Goal: Information Seeking & Learning: Find specific fact

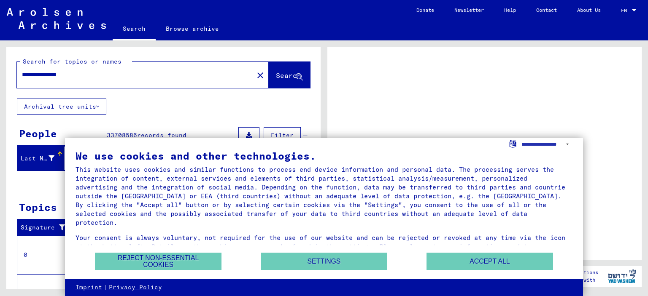
click at [442, 95] on div at bounding box center [484, 153] width 314 height 213
click at [508, 267] on button "Accept all" at bounding box center [489, 261] width 127 height 17
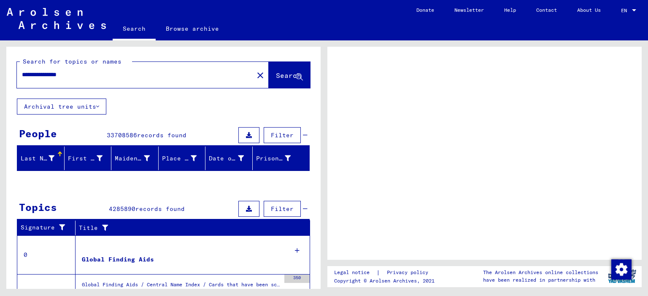
click at [88, 76] on input "**********" at bounding box center [135, 74] width 226 height 9
type input "*"
type input "**********"
click at [276, 77] on span "Search" at bounding box center [288, 75] width 25 height 8
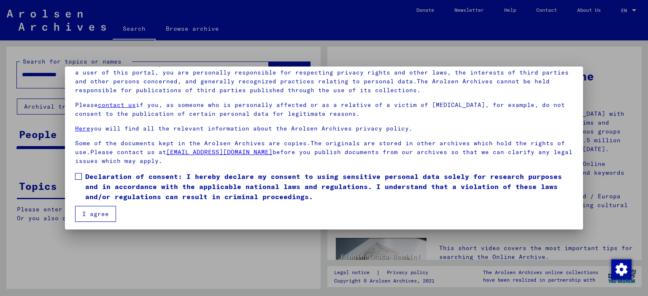
scroll to position [71, 0]
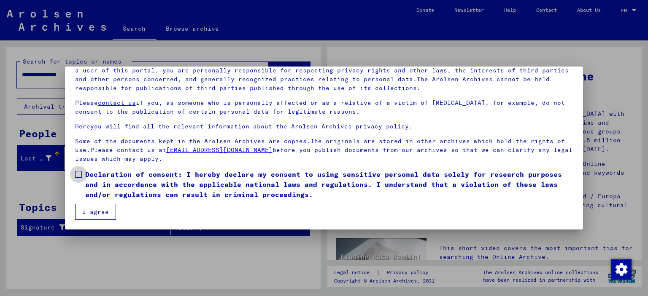
click at [78, 173] on span at bounding box center [78, 174] width 7 height 7
click at [100, 213] on button "I agree" at bounding box center [95, 212] width 41 height 16
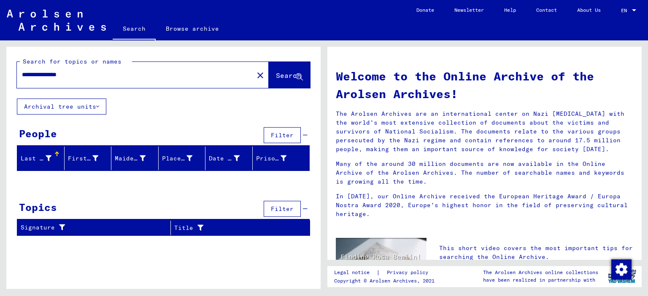
click at [90, 72] on input "**********" at bounding box center [132, 74] width 221 height 9
type input "*"
click at [277, 74] on span "Search" at bounding box center [288, 75] width 25 height 8
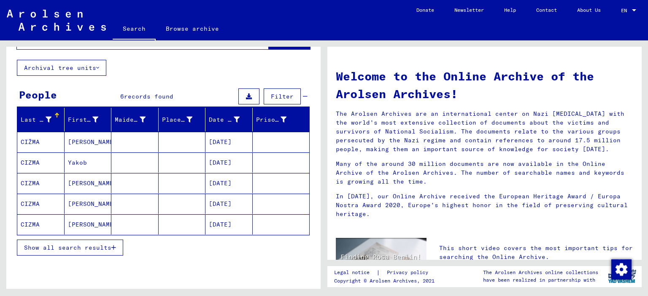
scroll to position [73, 0]
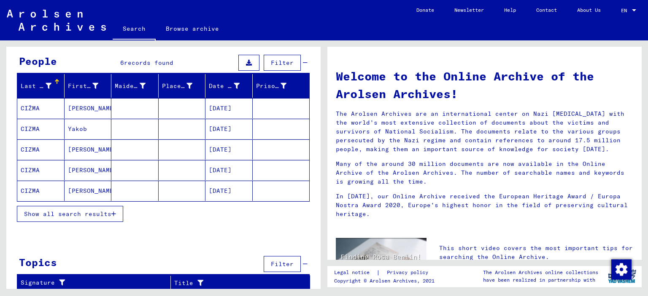
click at [59, 215] on span "Show all search results" at bounding box center [67, 214] width 87 height 8
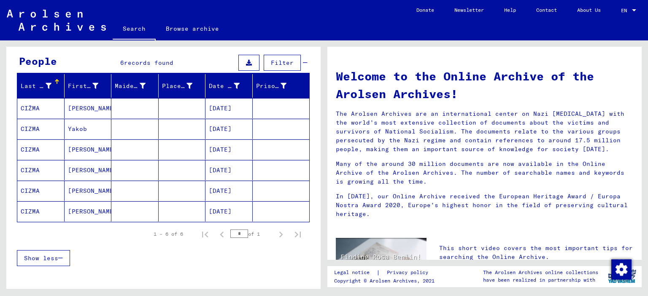
click at [32, 212] on mat-cell "CIZMA" at bounding box center [40, 212] width 47 height 20
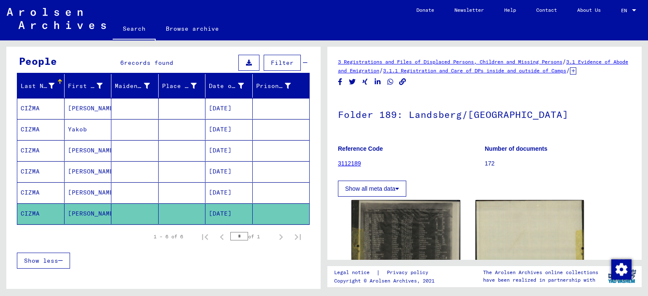
click at [28, 187] on mat-cell "CIZMA" at bounding box center [40, 193] width 47 height 21
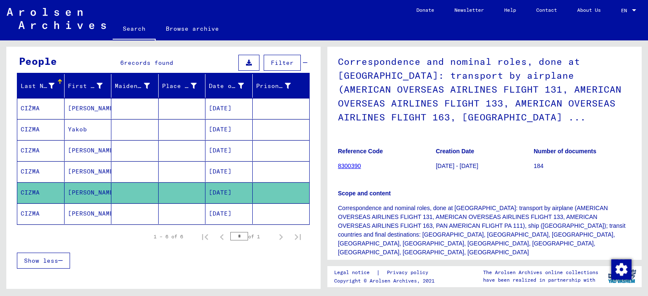
scroll to position [211, 0]
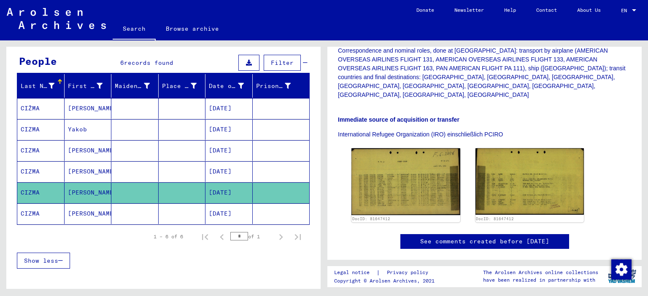
click at [27, 170] on mat-cell "CIZMA" at bounding box center [40, 172] width 47 height 21
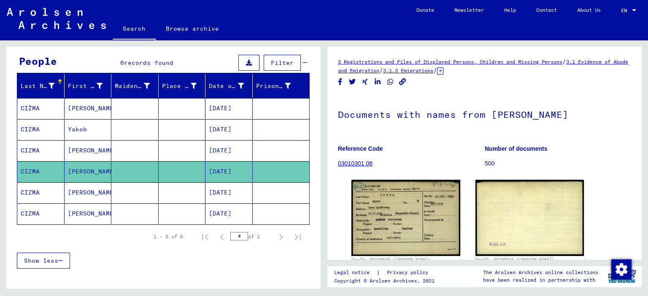
click at [31, 148] on mat-cell "CIZMA" at bounding box center [40, 150] width 47 height 21
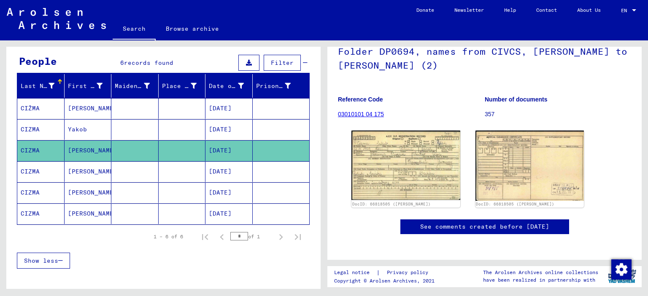
scroll to position [84, 0]
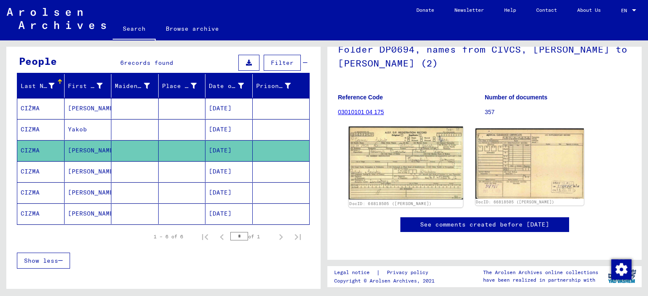
click at [418, 173] on img at bounding box center [406, 163] width 114 height 73
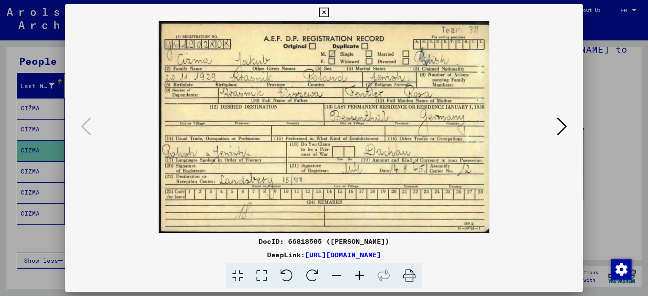
click at [324, 12] on icon at bounding box center [324, 13] width 10 height 10
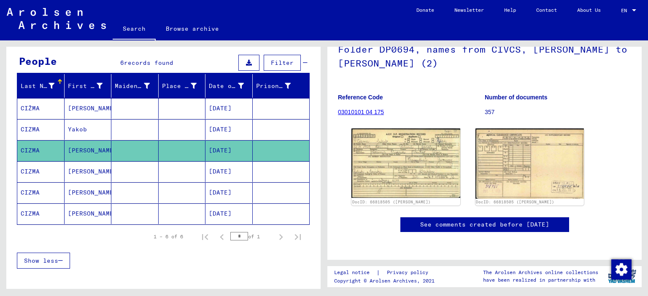
click at [71, 126] on mat-cell "Yakob" at bounding box center [88, 129] width 47 height 21
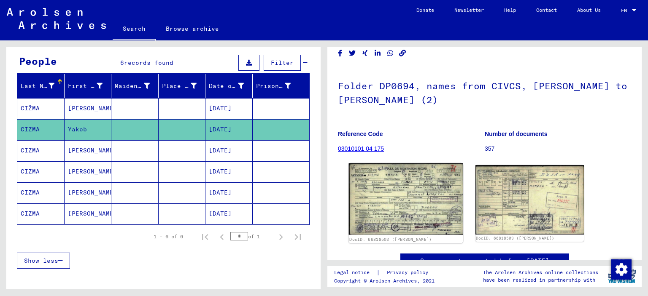
scroll to position [42, 0]
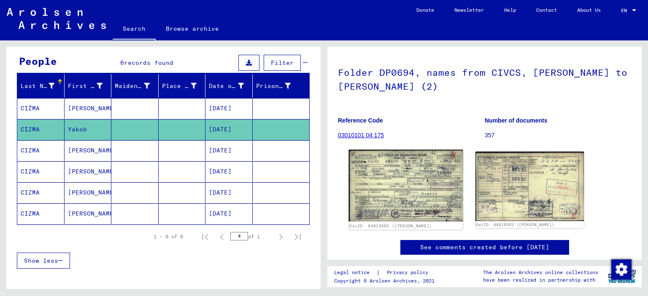
click at [400, 187] on img at bounding box center [406, 186] width 114 height 72
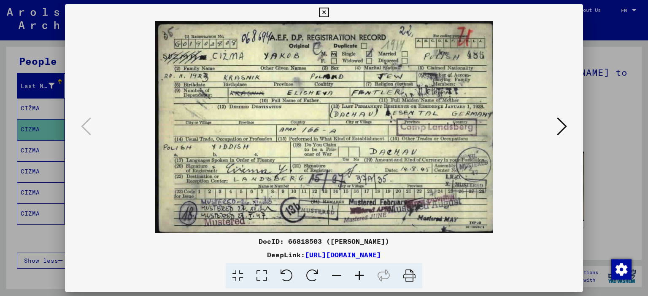
click at [329, 13] on button at bounding box center [323, 12] width 15 height 17
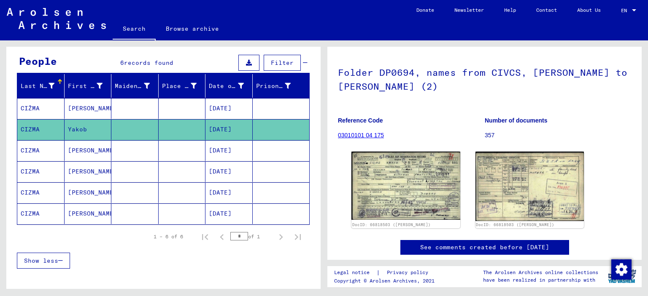
click at [174, 109] on mat-cell at bounding box center [182, 108] width 47 height 21
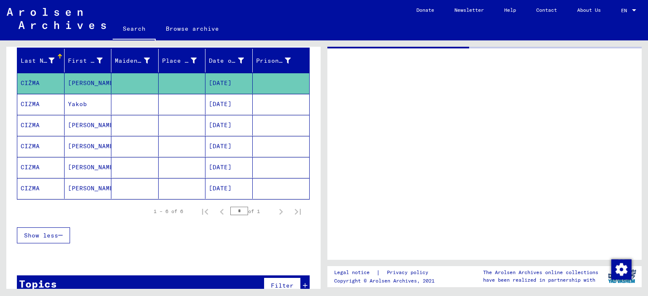
scroll to position [112, 0]
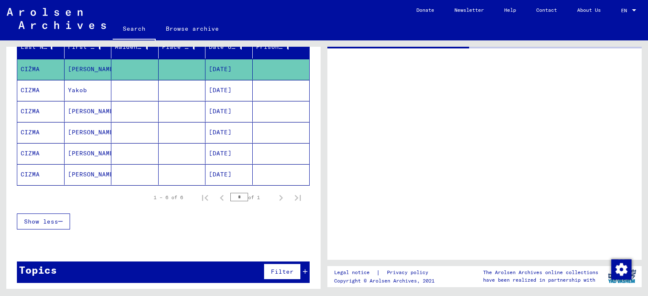
click at [75, 87] on mat-cell "Yakob" at bounding box center [88, 90] width 47 height 21
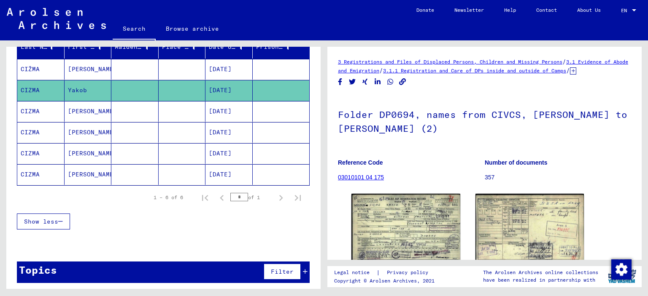
click at [76, 69] on mat-cell "[PERSON_NAME]" at bounding box center [88, 69] width 47 height 21
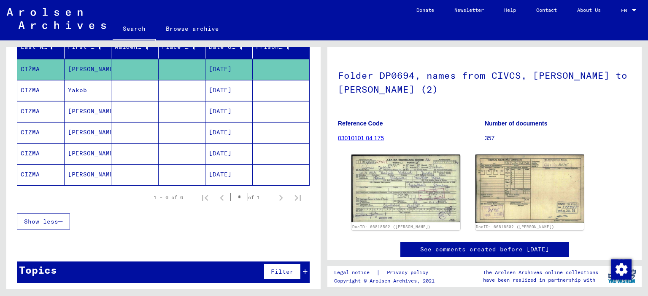
scroll to position [84, 0]
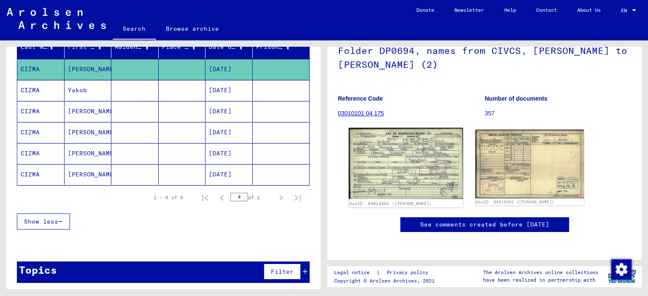
click at [412, 162] on img at bounding box center [406, 163] width 114 height 71
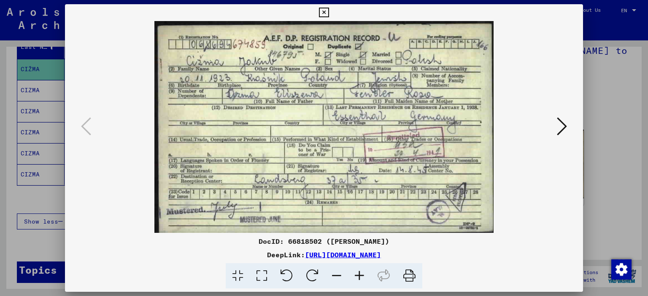
click at [327, 13] on icon at bounding box center [324, 13] width 10 height 10
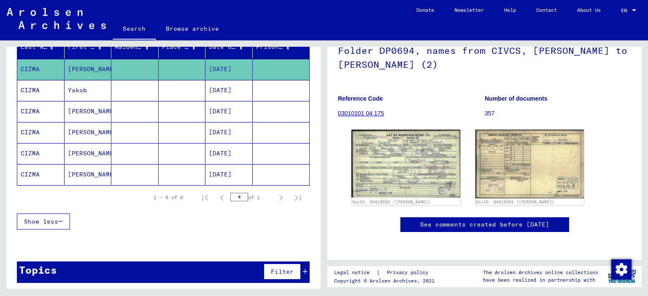
click at [83, 90] on mat-cell "Yakob" at bounding box center [88, 90] width 47 height 21
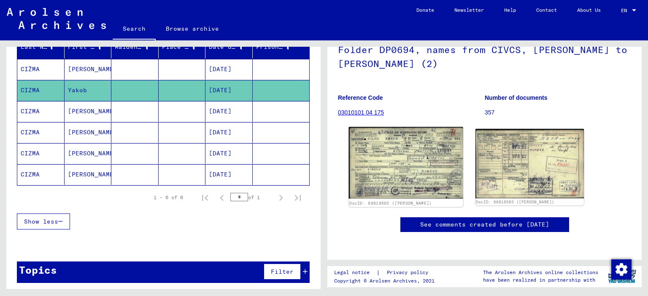
scroll to position [127, 0]
click at [410, 127] on img at bounding box center [406, 163] width 114 height 72
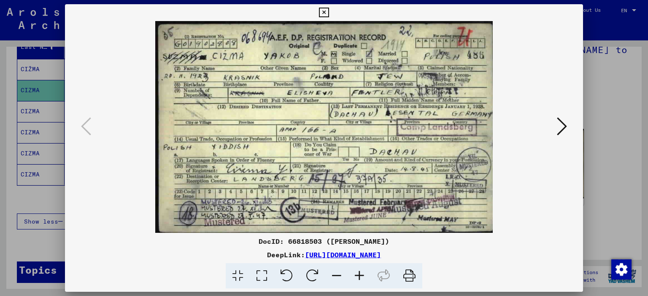
click at [322, 11] on icon at bounding box center [324, 13] width 10 height 10
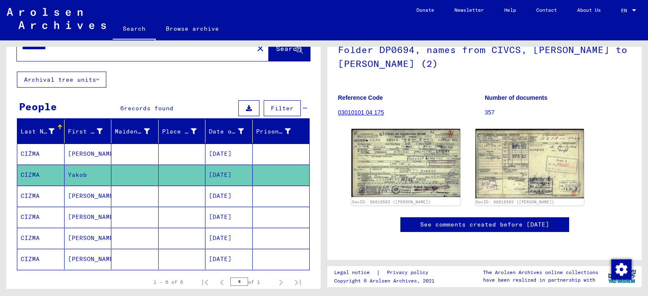
scroll to position [0, 0]
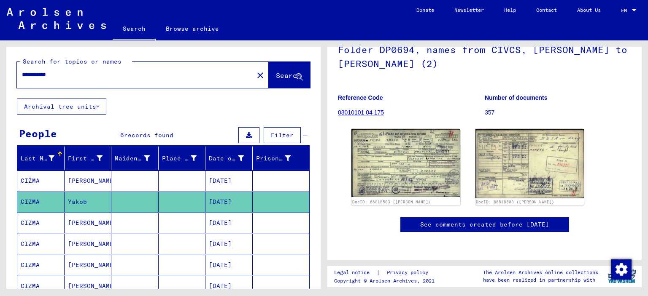
click at [75, 75] on input "**********" at bounding box center [135, 74] width 226 height 9
type input "*****"
click at [255, 73] on mat-icon "close" at bounding box center [260, 75] width 10 height 10
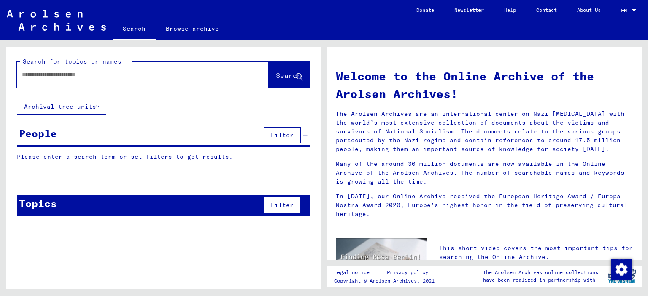
click at [80, 75] on input "text" at bounding box center [132, 74] width 221 height 9
type input "*****"
click at [280, 76] on span "Search" at bounding box center [288, 75] width 25 height 8
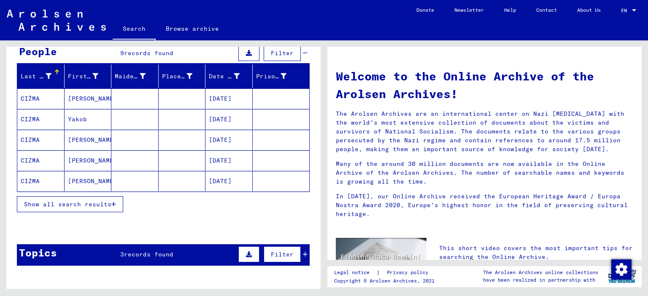
scroll to position [84, 0]
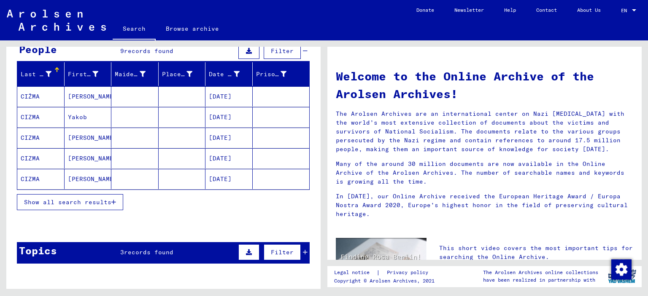
click at [80, 203] on span "Show all search results" at bounding box center [67, 203] width 87 height 8
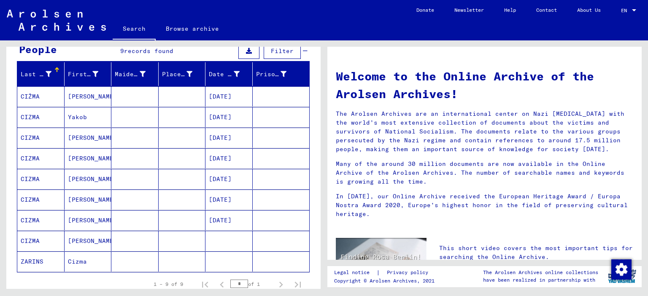
click at [72, 139] on mat-cell "[PERSON_NAME]" at bounding box center [88, 138] width 47 height 20
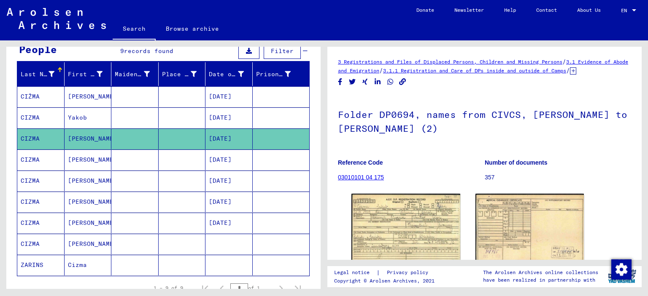
click at [73, 118] on mat-cell "Yakob" at bounding box center [88, 118] width 47 height 21
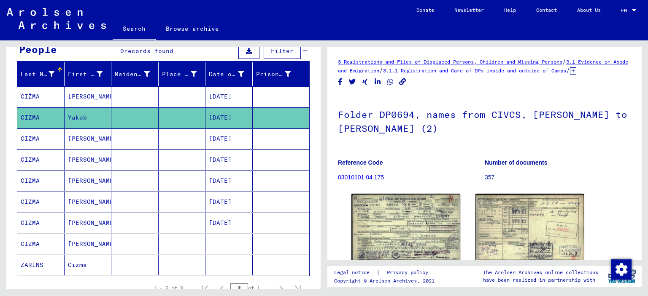
click at [82, 97] on mat-cell "[PERSON_NAME]" at bounding box center [88, 96] width 47 height 21
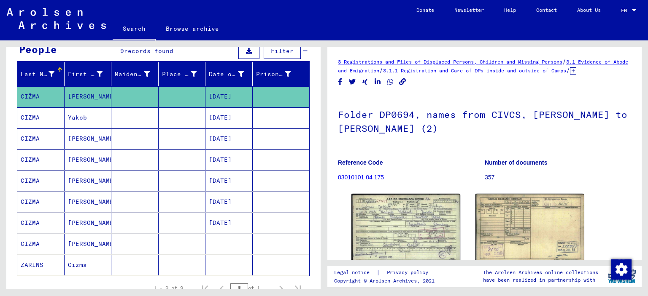
click at [77, 183] on mat-cell "[PERSON_NAME]" at bounding box center [88, 181] width 47 height 21
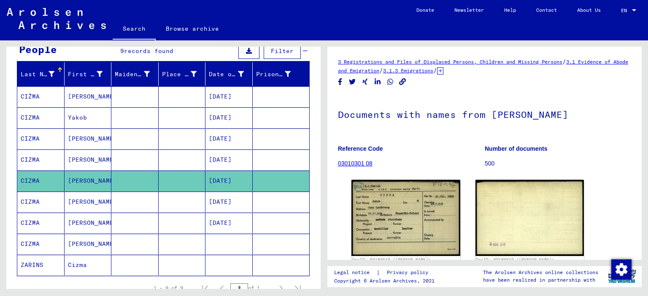
click at [78, 201] on mat-cell "[PERSON_NAME]" at bounding box center [88, 202] width 47 height 21
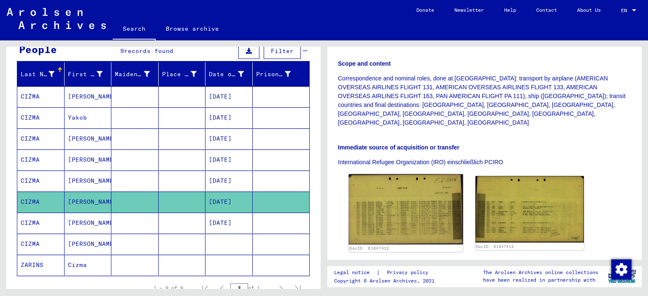
scroll to position [253, 0]
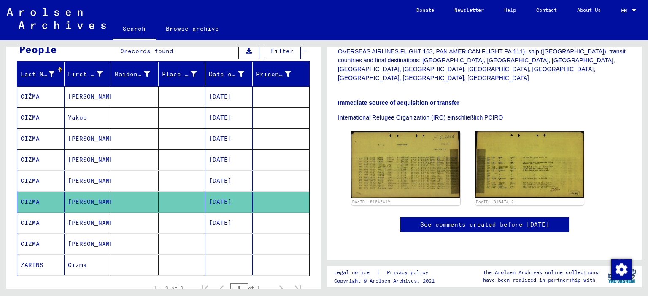
click at [83, 225] on mat-cell "[PERSON_NAME]" at bounding box center [88, 223] width 47 height 21
